Goal: Connect with others: Connect with others

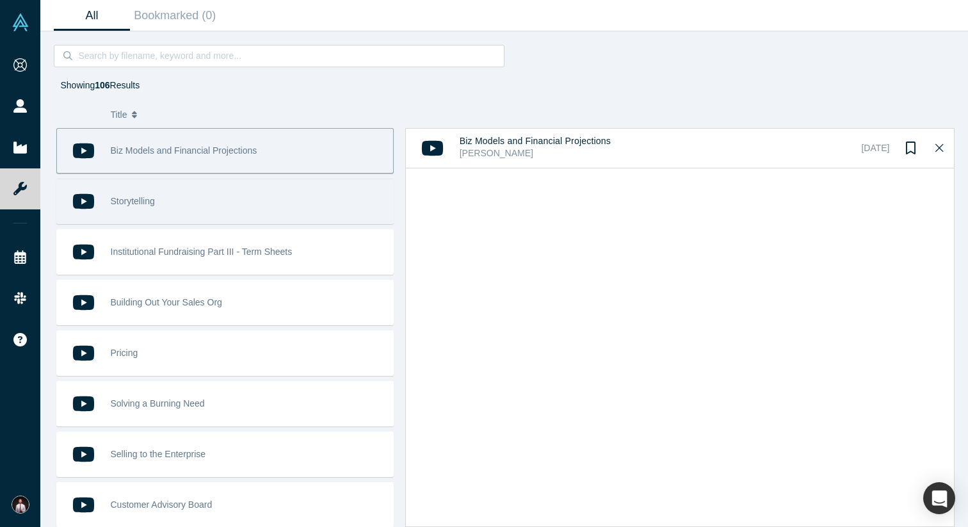
click at [220, 199] on div "Storytelling" at bounding box center [249, 201] width 276 height 44
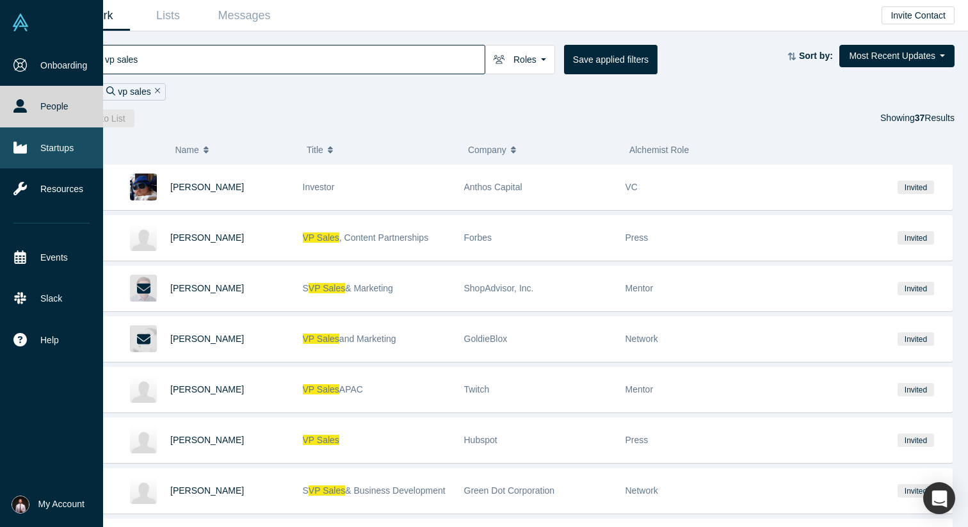
click at [58, 146] on link "Startups" at bounding box center [51, 147] width 103 height 41
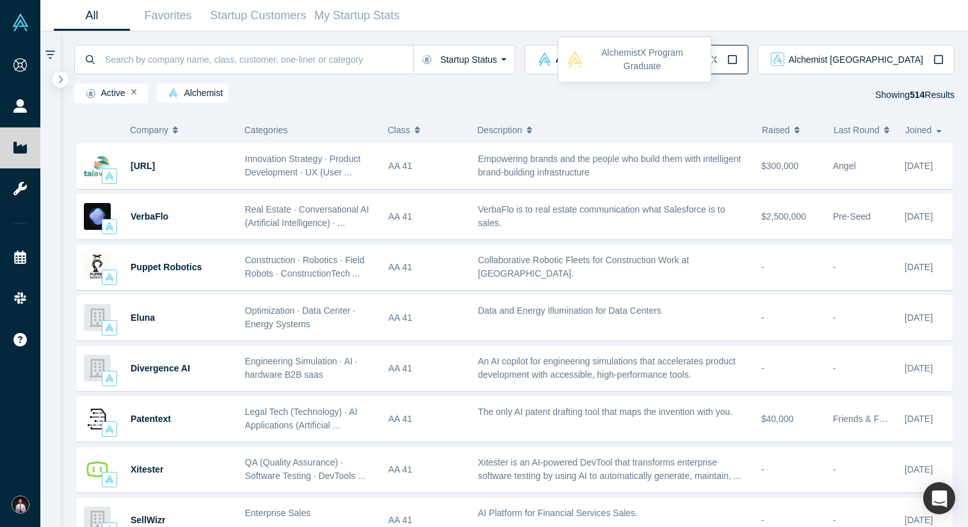
click at [738, 58] on icon "button" at bounding box center [732, 59] width 10 height 10
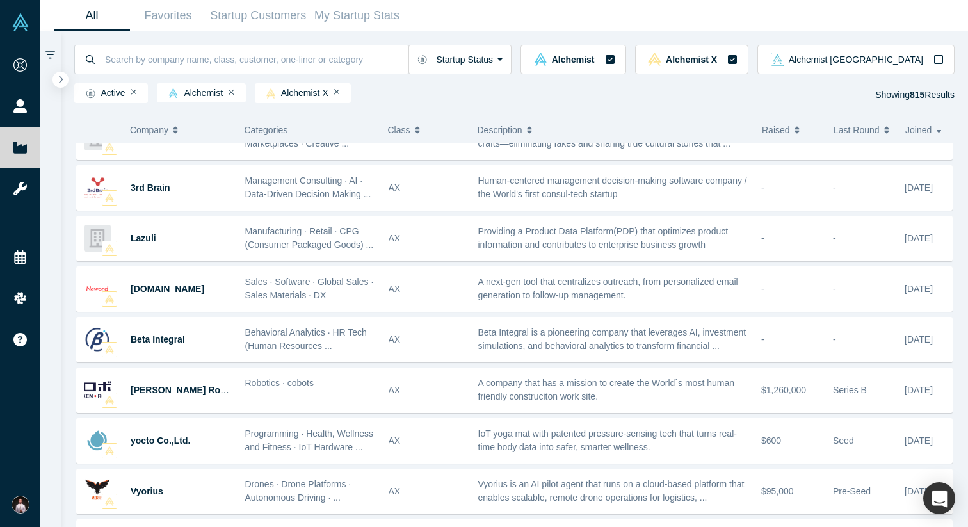
scroll to position [607, 0]
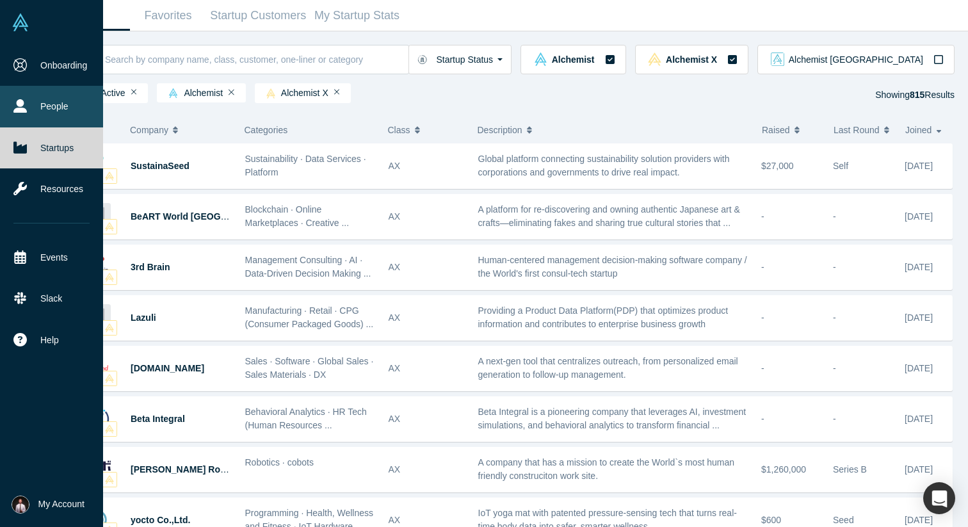
click at [57, 106] on link "People" at bounding box center [51, 106] width 103 height 41
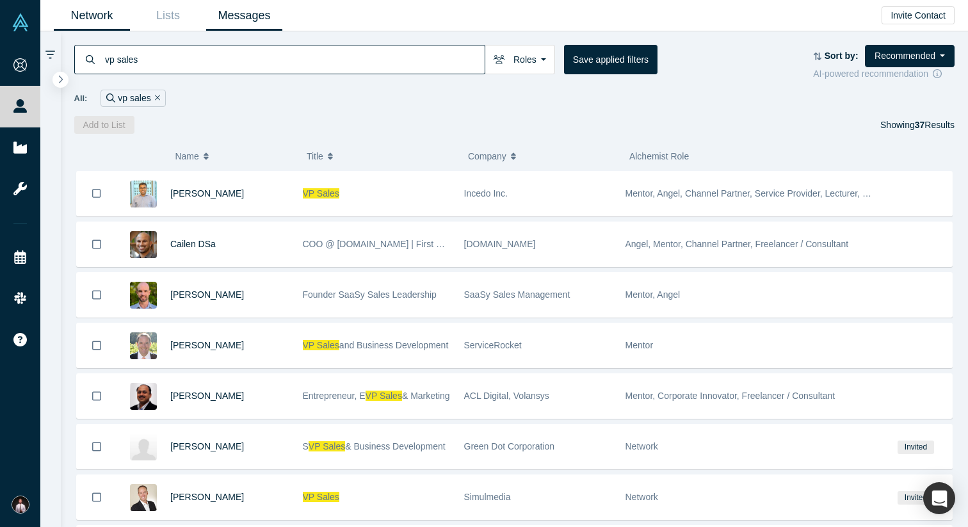
click at [251, 12] on link "Messages" at bounding box center [244, 16] width 76 height 30
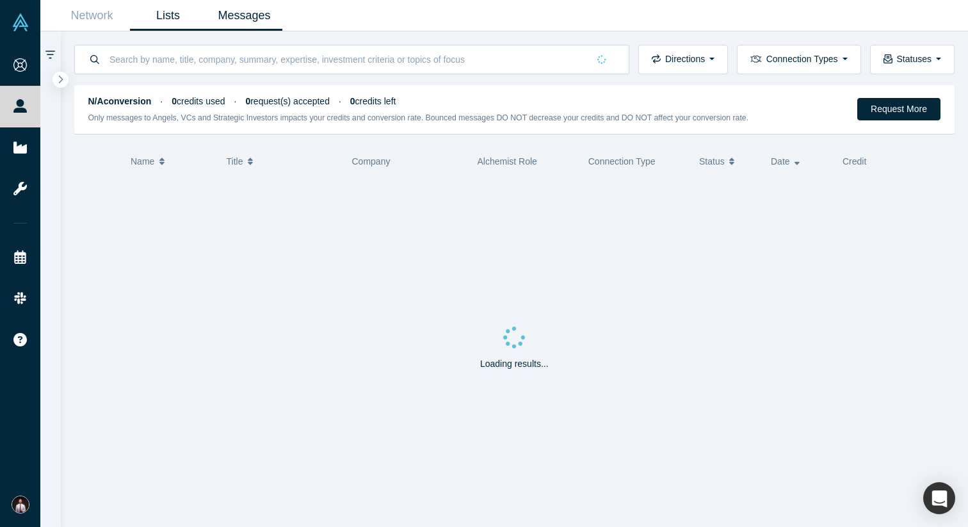
click at [166, 16] on link "Lists" at bounding box center [168, 16] width 76 height 30
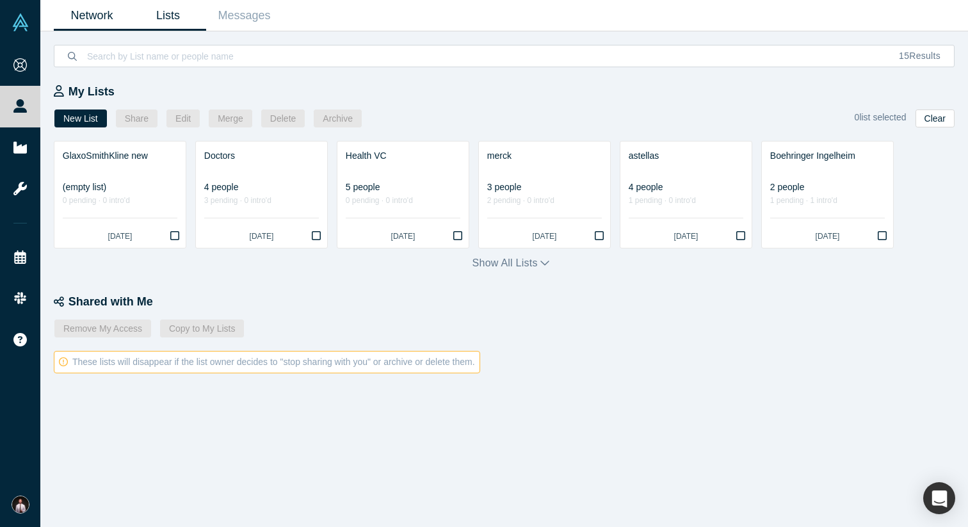
click at [102, 26] on link "Network" at bounding box center [92, 16] width 76 height 30
